Goal: Task Accomplishment & Management: Complete application form

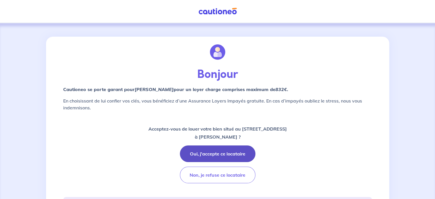
click at [236, 153] on button "Oui, j'accepte ce locataire" at bounding box center [218, 153] width 76 height 17
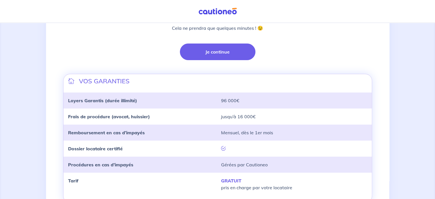
scroll to position [57, 0]
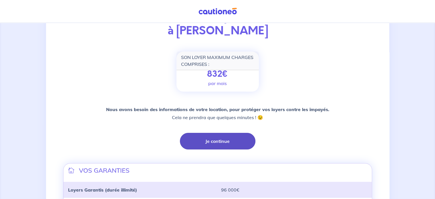
click at [220, 143] on button "Je continue" at bounding box center [218, 141] width 76 height 17
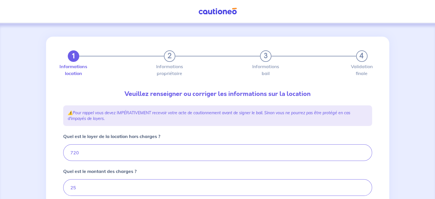
type input "745"
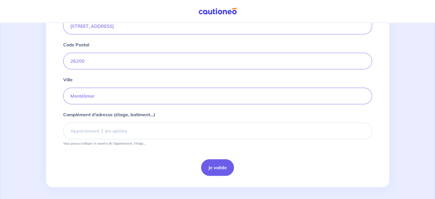
scroll to position [238, 0]
click at [223, 166] on button "Je valide" at bounding box center [217, 166] width 33 height 17
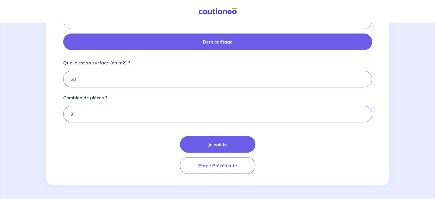
scroll to position [286, 0]
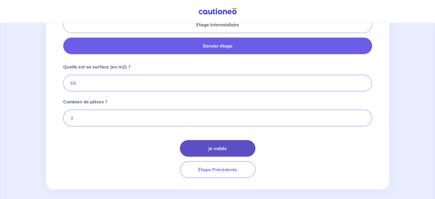
click at [236, 146] on button "Je valide" at bounding box center [218, 148] width 76 height 17
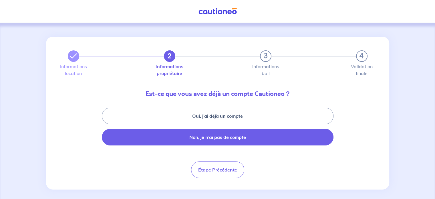
click at [229, 137] on button "Non, je n’ai pas de compte" at bounding box center [218, 137] width 232 height 17
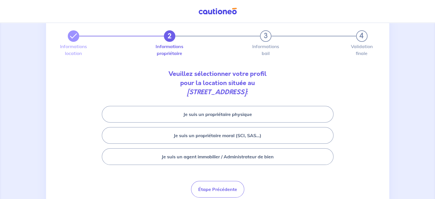
scroll to position [29, 0]
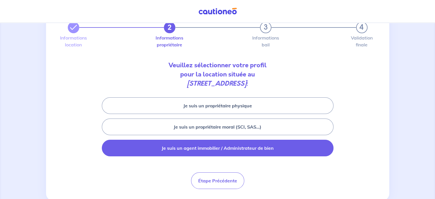
click at [197, 149] on button "Je suis un agent immobilier / Administrateur de bien" at bounding box center [218, 148] width 232 height 17
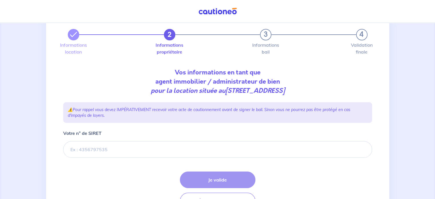
scroll to position [56, 0]
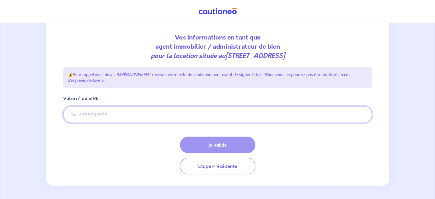
click at [90, 114] on input "Votre n° de SIRET" at bounding box center [217, 114] width 309 height 17
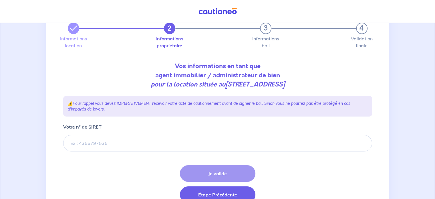
click at [229, 191] on button "Étape Précédente" at bounding box center [218, 194] width 76 height 17
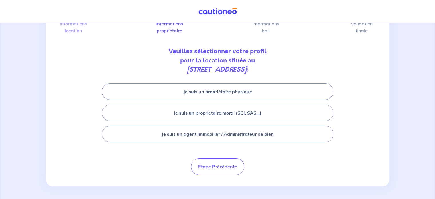
scroll to position [43, 0]
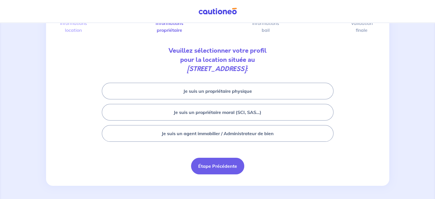
click at [207, 166] on button "Étape Précédente" at bounding box center [217, 166] width 53 height 17
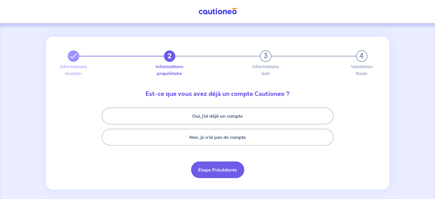
click at [211, 169] on button "Étape Précédente" at bounding box center [217, 169] width 53 height 17
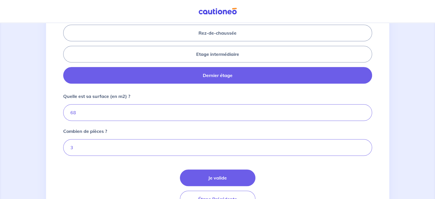
scroll to position [288, 0]
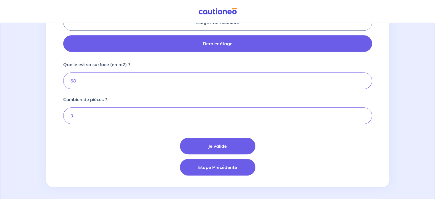
click at [224, 171] on button "Étape Précédente" at bounding box center [218, 167] width 76 height 17
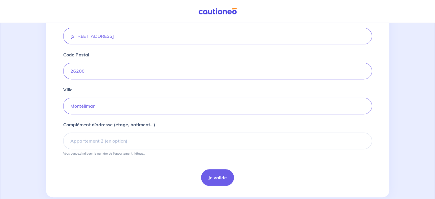
scroll to position [229, 0]
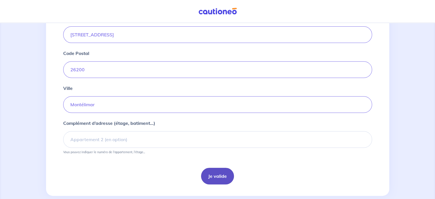
click at [216, 171] on button "Je valide" at bounding box center [217, 176] width 33 height 17
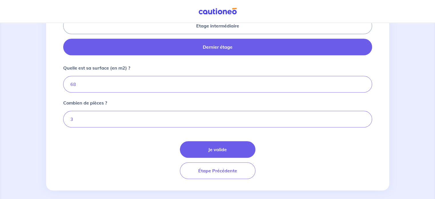
scroll to position [286, 0]
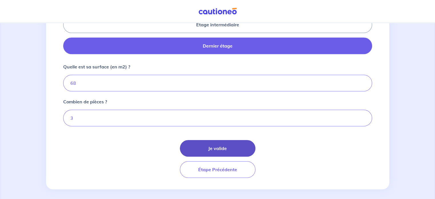
click at [222, 147] on button "Je valide" at bounding box center [218, 148] width 76 height 17
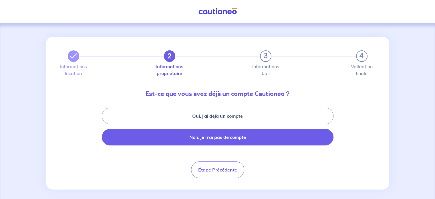
click at [201, 135] on button "Non, je n’ai pas de compte" at bounding box center [218, 137] width 232 height 17
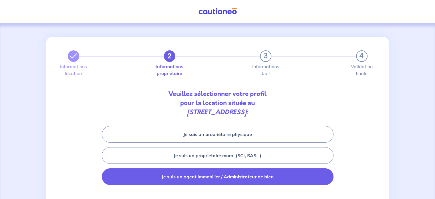
click at [201, 173] on button "Je suis un agent immobilier / Administrateur de bien" at bounding box center [218, 176] width 232 height 17
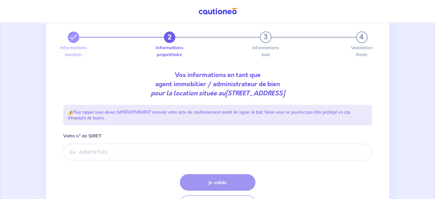
scroll to position [29, 0]
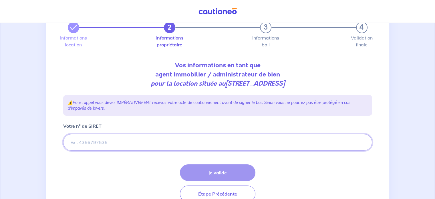
click at [105, 145] on input "Votre n° de SIRET" at bounding box center [217, 142] width 309 height 17
click at [132, 142] on input "Votre n° de SIRET" at bounding box center [217, 142] width 309 height 17
click at [103, 142] on input "Votre n° de SIRET" at bounding box center [217, 142] width 309 height 17
click at [88, 139] on input "Votre n° de SIRET" at bounding box center [217, 142] width 309 height 17
paste input "529 733 149 00015"
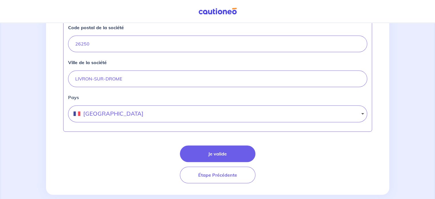
scroll to position [284, 0]
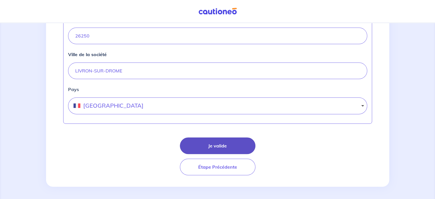
type input "529 733 149 00015"
click at [234, 143] on button "Je valide" at bounding box center [218, 145] width 76 height 17
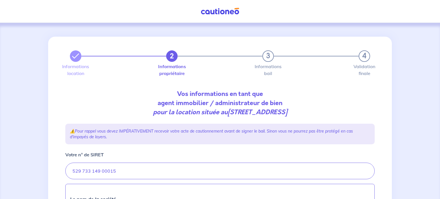
select select "FR"
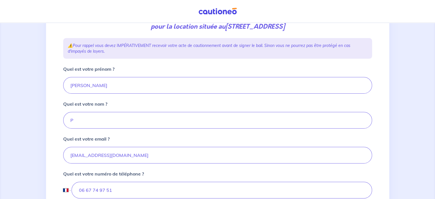
scroll to position [86, 0]
click at [89, 118] on input "P" at bounding box center [217, 120] width 309 height 17
type input "POLY"
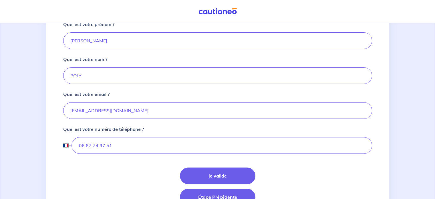
scroll to position [143, 0]
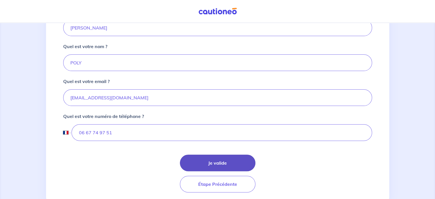
click at [217, 161] on button "Je valide" at bounding box center [218, 163] width 76 height 17
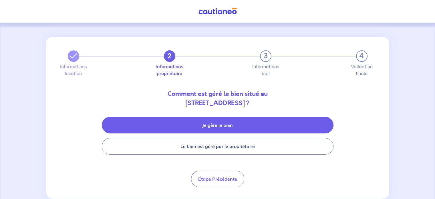
click at [218, 127] on button "Je gère le bien" at bounding box center [218, 125] width 232 height 17
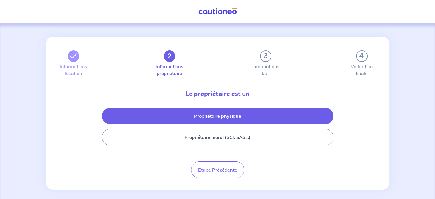
click at [216, 116] on button "Propriétaire physique" at bounding box center [218, 116] width 232 height 17
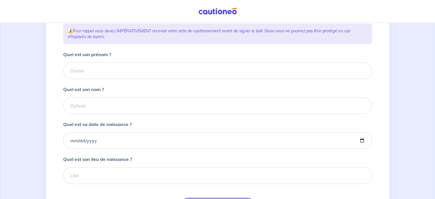
scroll to position [86, 0]
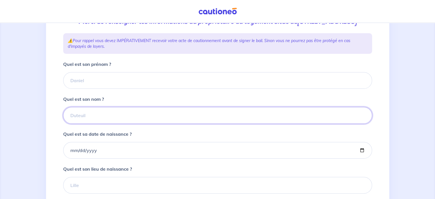
click at [90, 124] on input "Quel est son nom ?" at bounding box center [217, 115] width 309 height 17
paste input "[PERSON_NAME]"
type input "[PERSON_NAME]"
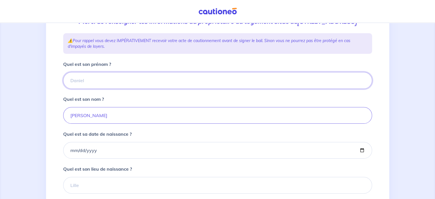
click at [86, 87] on input "Quel est son prénom ?" at bounding box center [217, 80] width 309 height 17
paste input "Ophélie"
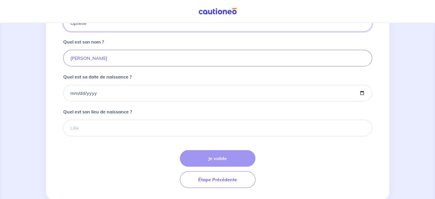
type input "Ophélie"
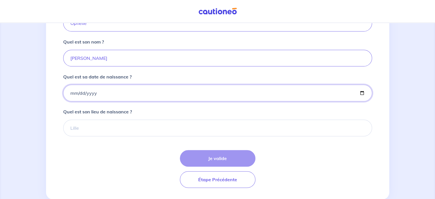
click at [115, 101] on input "Quel est sa date de naissance ?" at bounding box center [217, 93] width 309 height 17
type input "[DATE]"
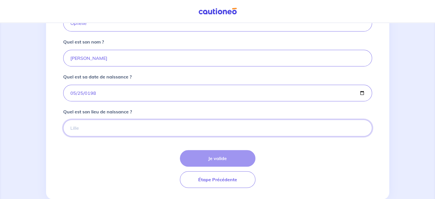
click at [100, 136] on input "Quel est son lieu de naissance ?" at bounding box center [217, 128] width 309 height 17
paste input "[GEOGRAPHIC_DATA]"
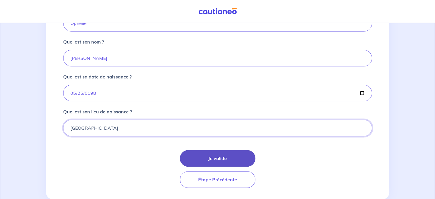
type input "[GEOGRAPHIC_DATA]"
click at [210, 167] on button "Je valide" at bounding box center [218, 158] width 76 height 17
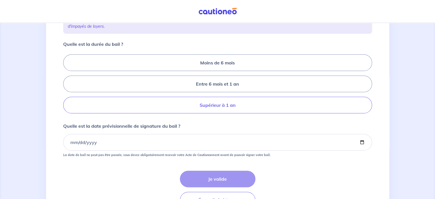
scroll to position [114, 0]
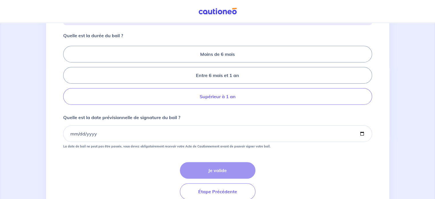
click at [198, 105] on label "Supérieur à 1 an" at bounding box center [217, 96] width 309 height 17
click at [67, 77] on input "Supérieur à 1 an" at bounding box center [65, 76] width 4 height 4
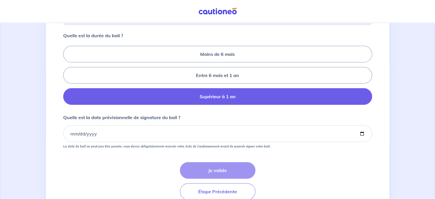
radio input "true"
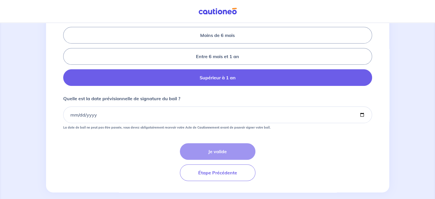
scroll to position [143, 0]
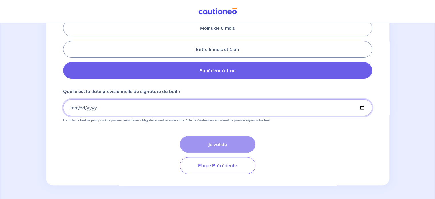
click at [71, 113] on input "Quelle est la date prévisionnelle de signature du bail ?" at bounding box center [217, 107] width 309 height 17
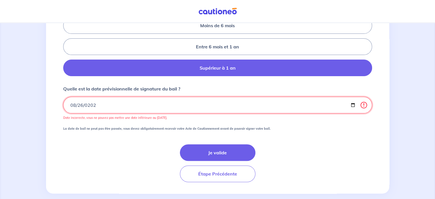
type input "[DATE]"
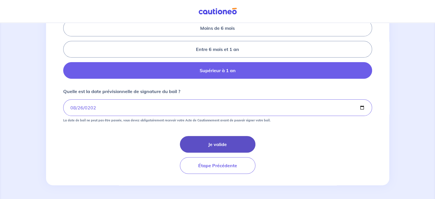
click at [242, 145] on button "Je valide" at bounding box center [218, 144] width 76 height 17
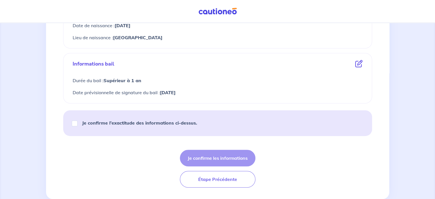
scroll to position [258, 0]
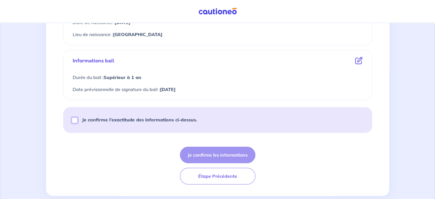
click at [74, 120] on input "Je confirme l’exactitude des informations ci-dessus." at bounding box center [75, 120] width 6 height 6
checkbox input "true"
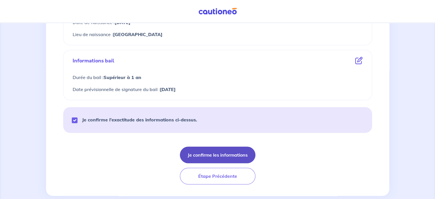
click at [236, 156] on button "Je confirme les informations" at bounding box center [218, 155] width 76 height 17
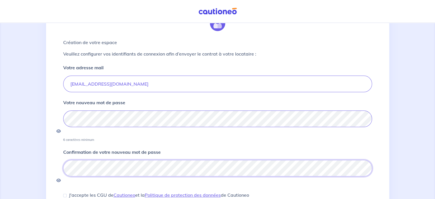
scroll to position [57, 0]
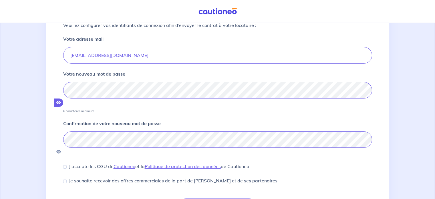
click at [61, 100] on icon "button" at bounding box center [58, 102] width 5 height 4
click at [3, 86] on div "Création de votre espace Veuillez configurer vos identifiants de connexion afin…" at bounding box center [217, 103] width 435 height 274
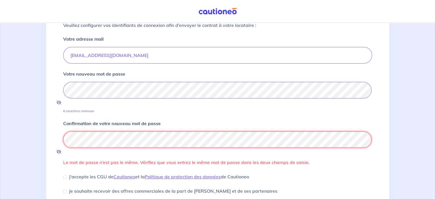
click at [40, 127] on div "Création de votre espace Veuillez configurer vos identifiants de connexion afin…" at bounding box center [217, 108] width 435 height 285
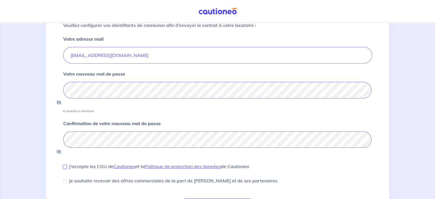
click at [66, 165] on input "J'accepte les CGU de [PERSON_NAME] et la Politique de protection des données de…" at bounding box center [64, 166] width 3 height 3
checkbox input "true"
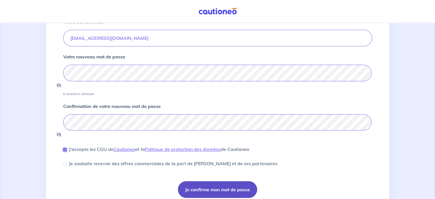
scroll to position [82, 0]
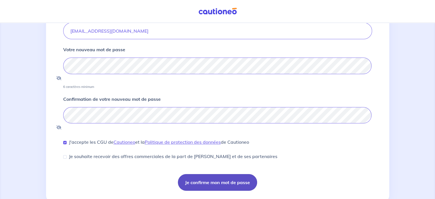
click at [235, 174] on button "Je confirme mon mot de passe" at bounding box center [217, 182] width 79 height 17
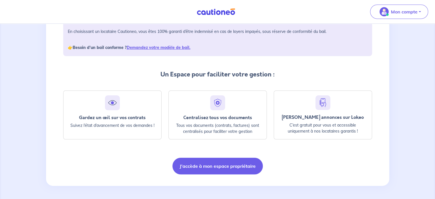
scroll to position [98, 0]
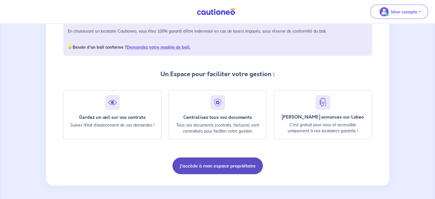
click at [218, 166] on button "J'accède à mon espace propriétaire" at bounding box center [218, 165] width 90 height 17
